Goal: Task Accomplishment & Management: Manage account settings

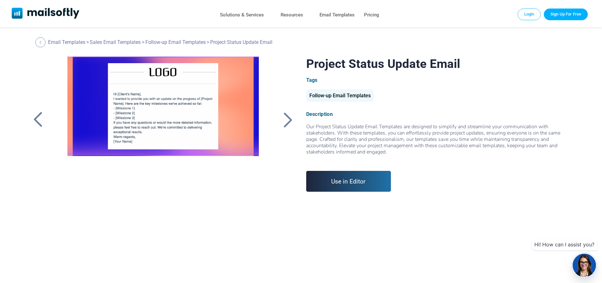
click at [531, 15] on link "Login" at bounding box center [529, 14] width 23 height 11
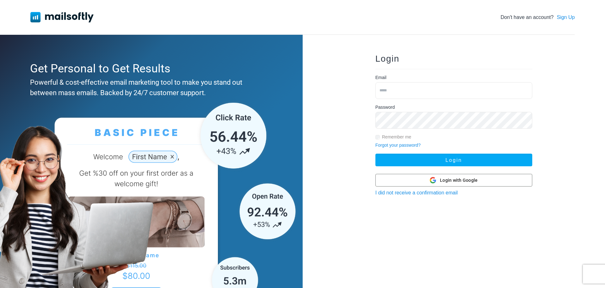
click at [412, 91] on input "email" at bounding box center [453, 90] width 157 height 17
